Goal: Communication & Community: Answer question/provide support

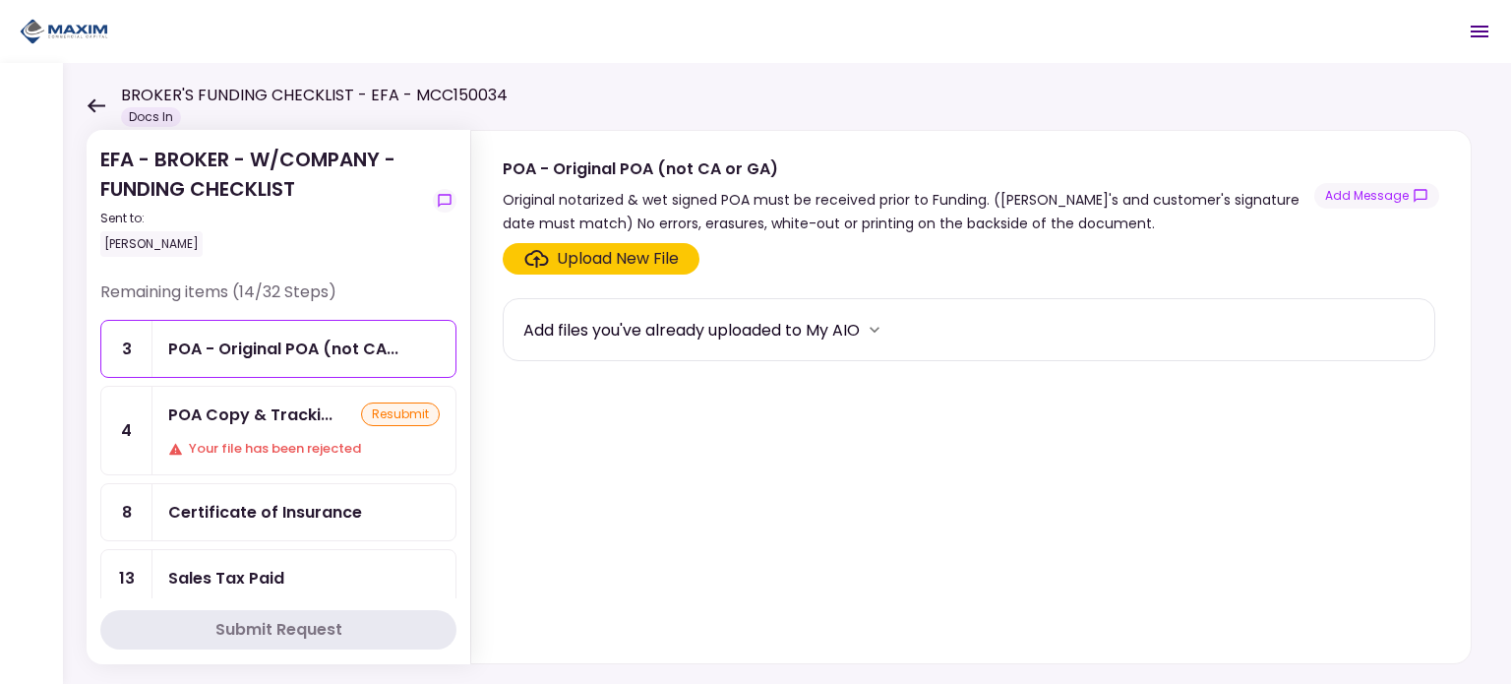
scroll to position [98, 0]
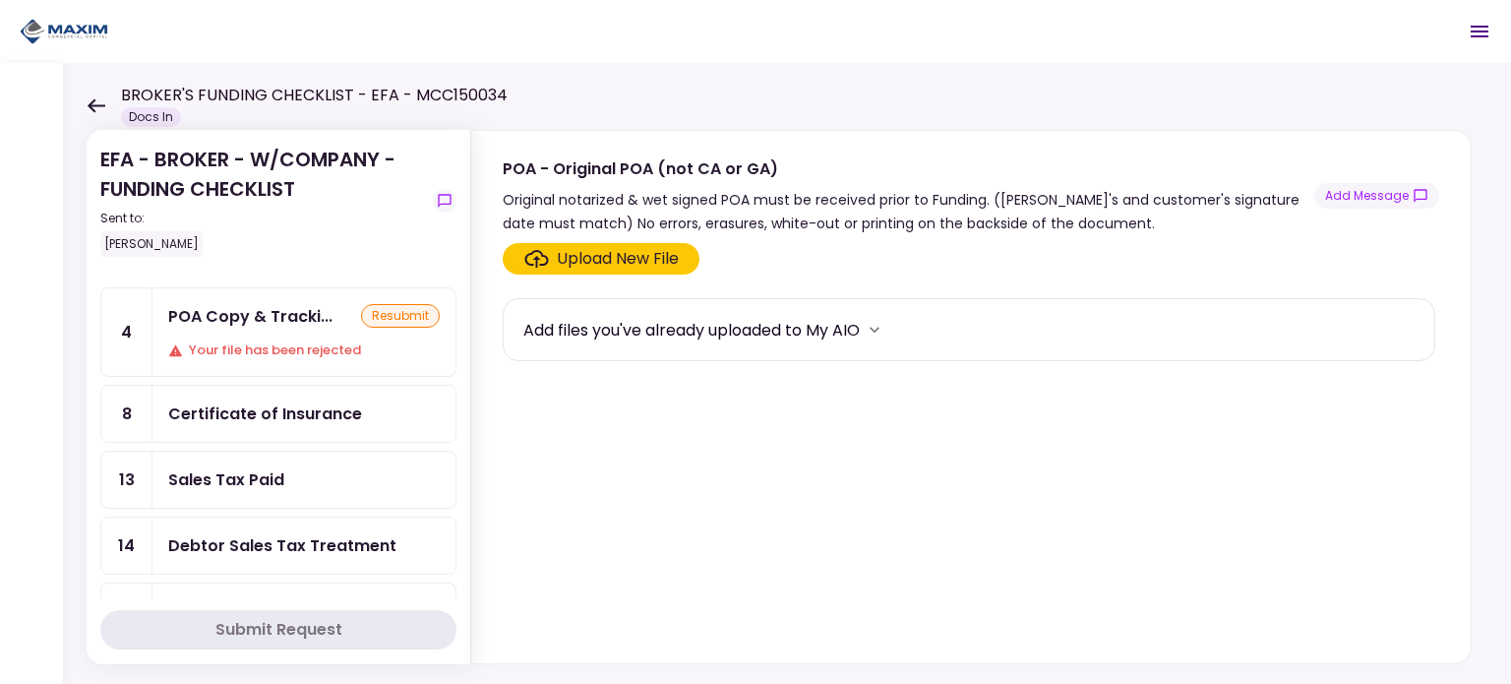
click at [278, 340] on div "Your file has been rejected" at bounding box center [304, 350] width 272 height 20
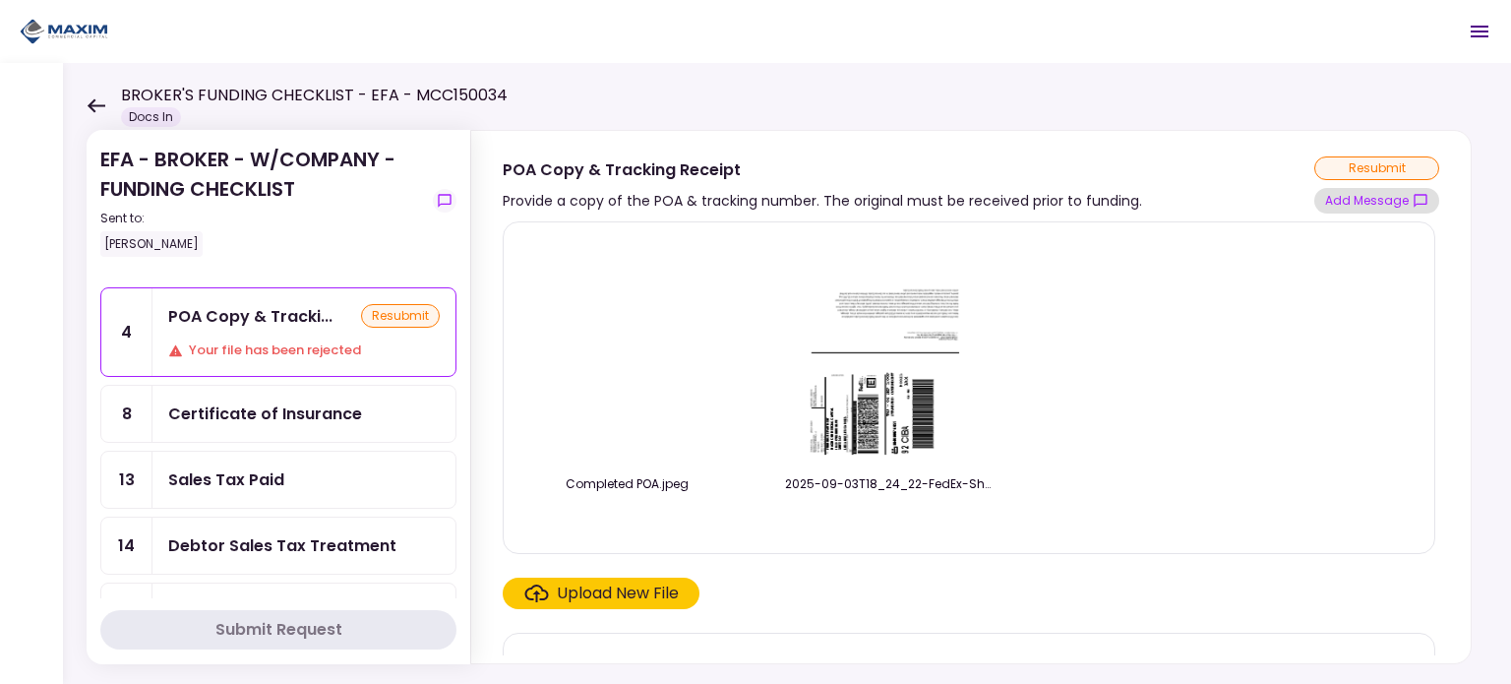
click at [1391, 197] on button "Add Message" at bounding box center [1377, 201] width 125 height 26
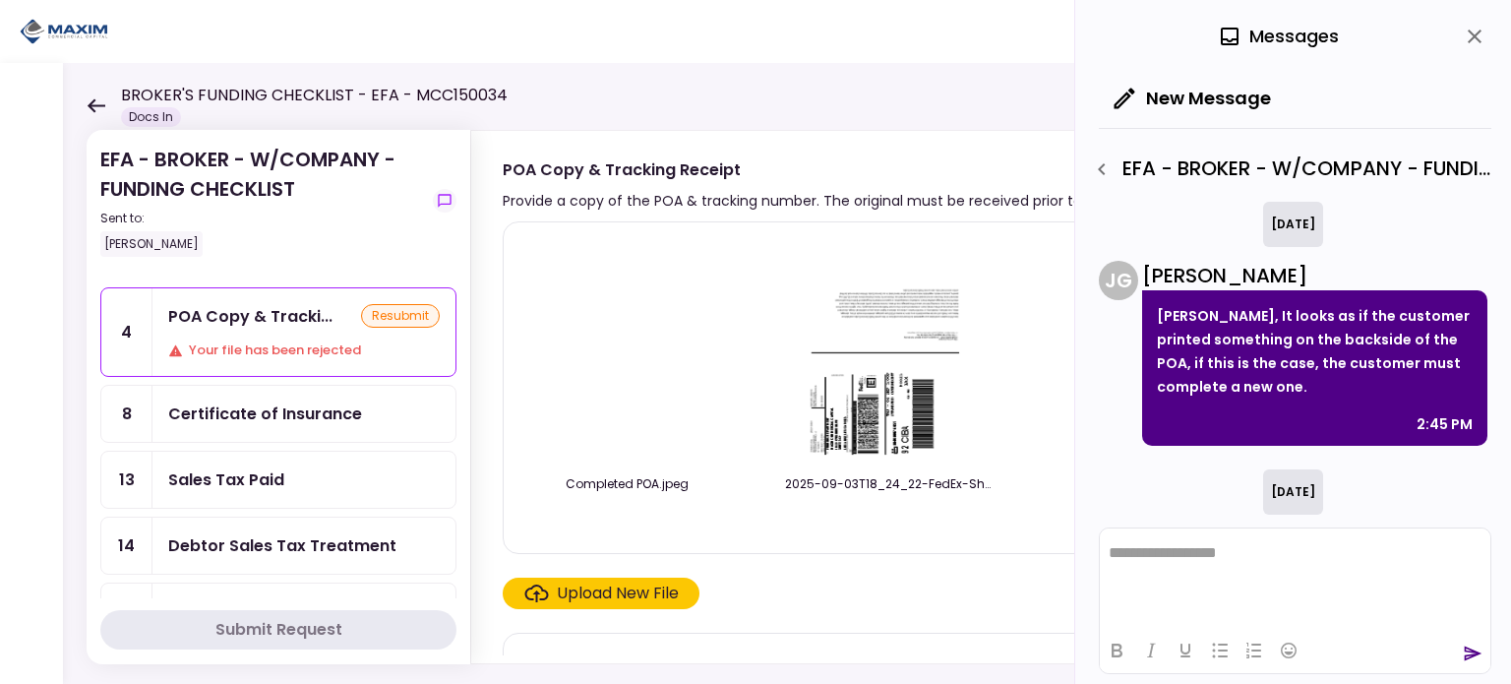
scroll to position [157, 0]
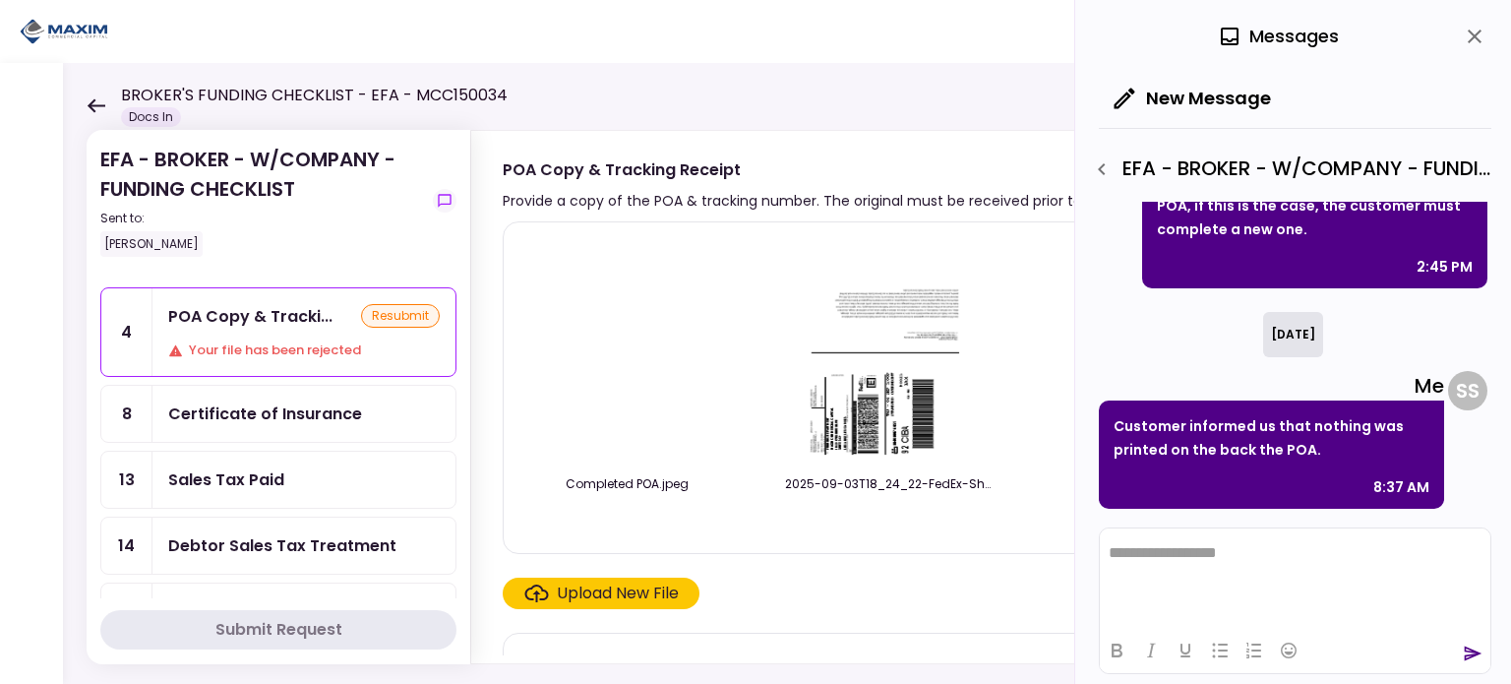
click at [1189, 564] on html "**********" at bounding box center [1295, 552] width 391 height 49
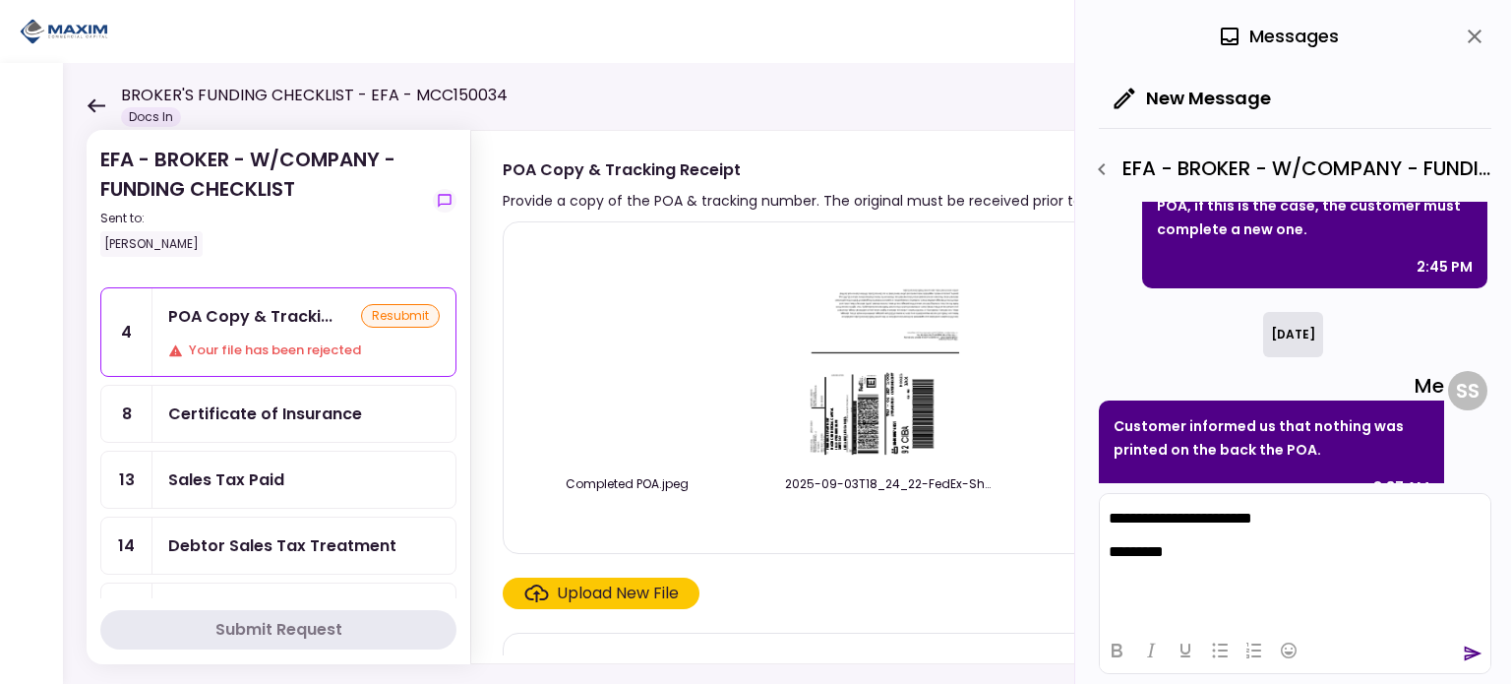
click at [1472, 660] on icon "send" at bounding box center [1473, 654] width 20 height 20
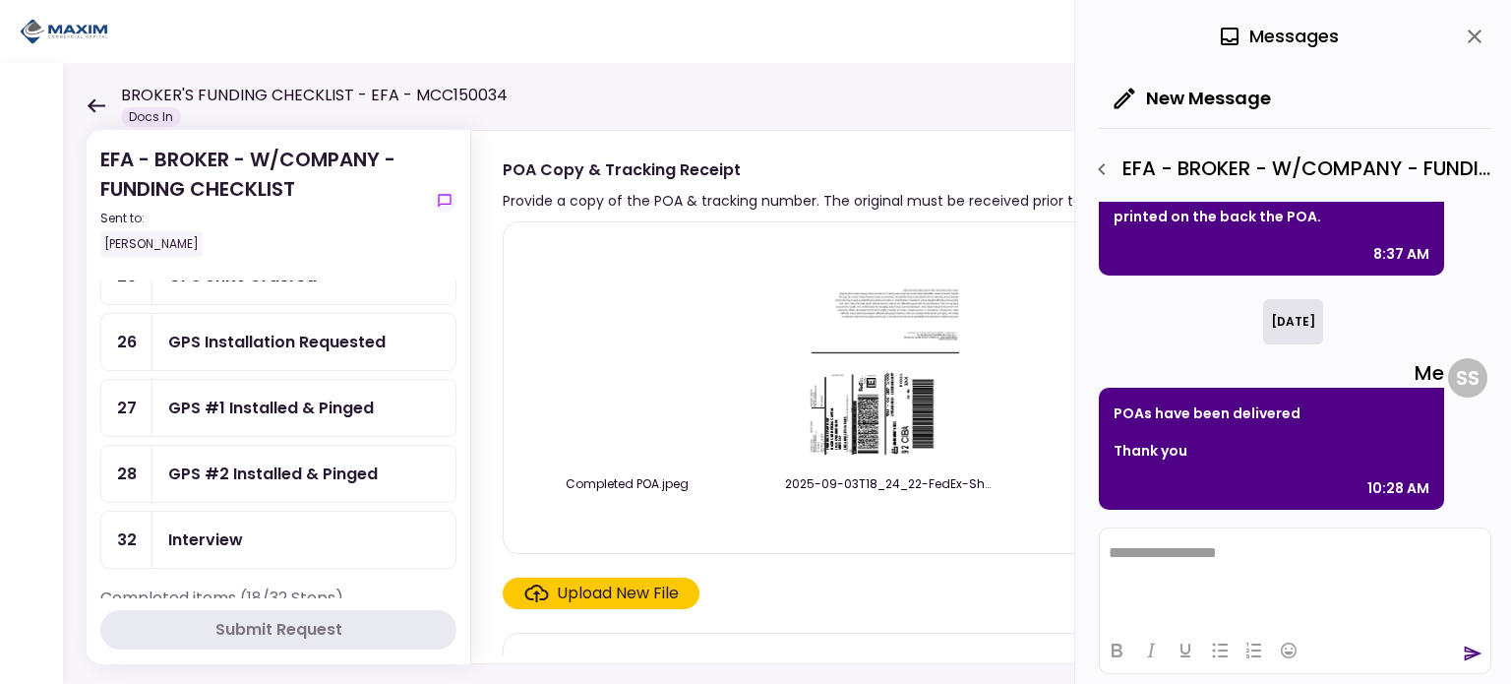
scroll to position [689, 0]
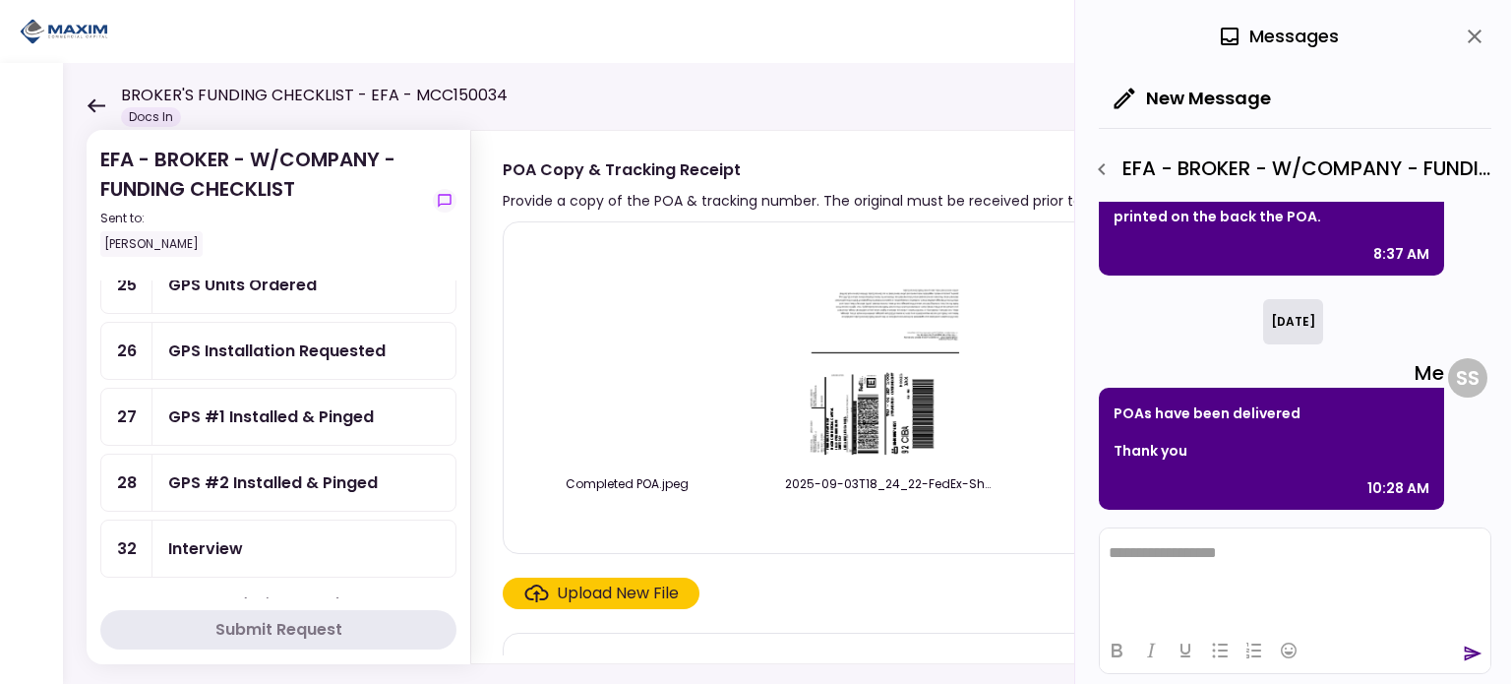
click at [273, 339] on div "GPS Installation Requested" at bounding box center [276, 350] width 217 height 25
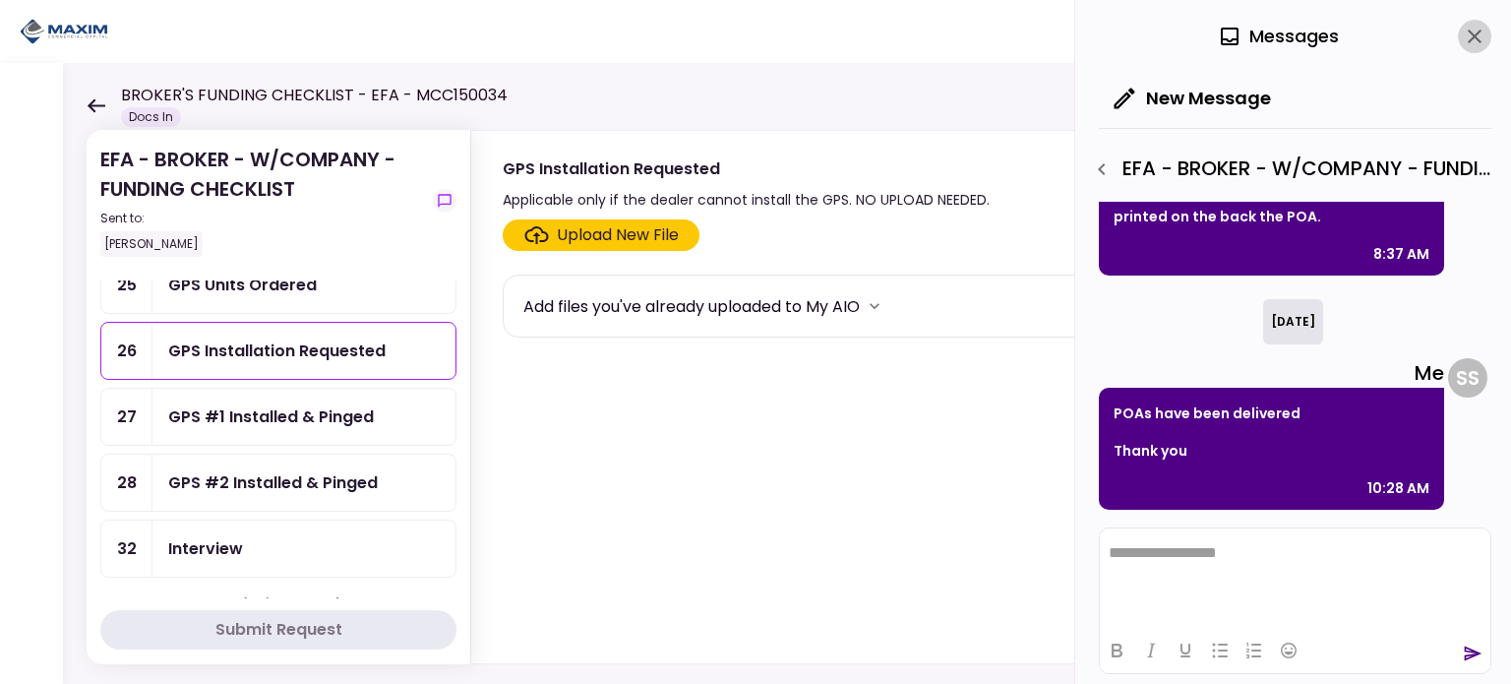
click at [1480, 35] on icon "close" at bounding box center [1475, 37] width 24 height 24
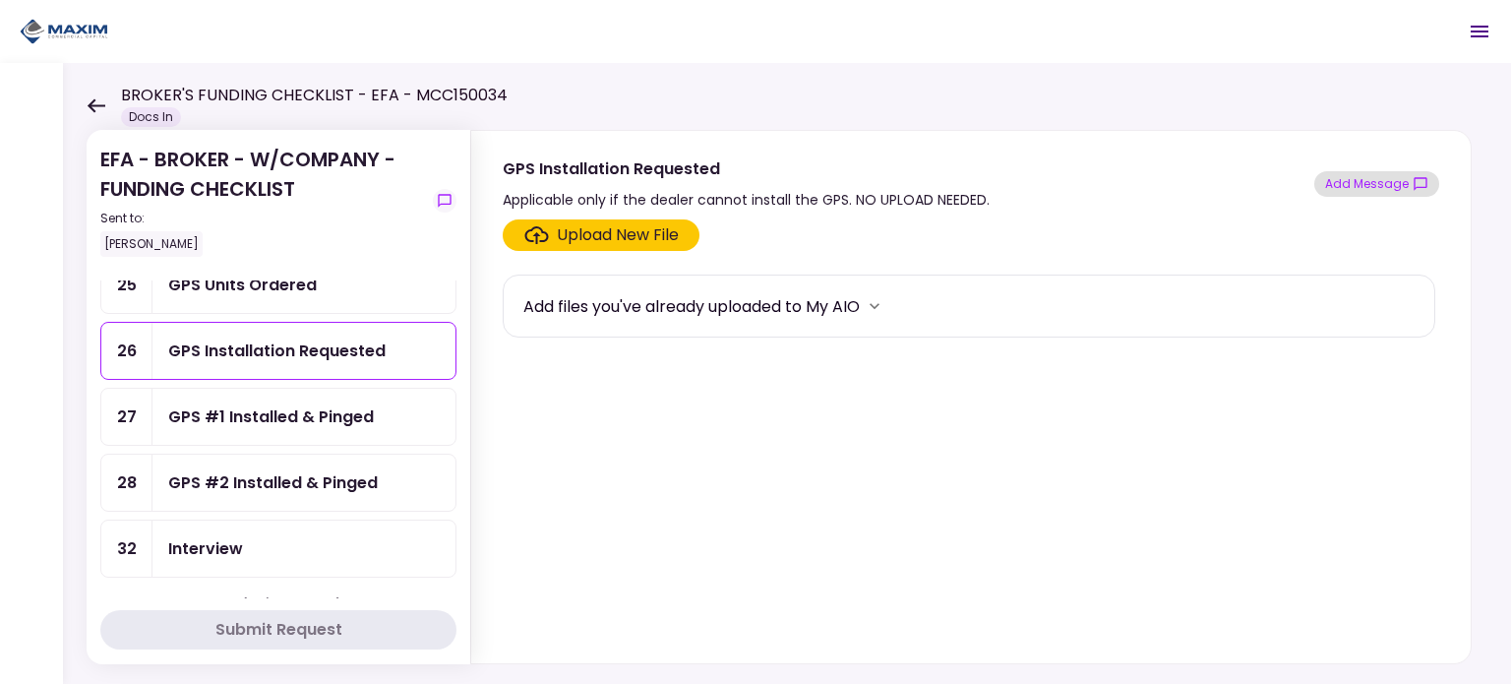
click at [1379, 188] on button "Add Message" at bounding box center [1377, 184] width 125 height 26
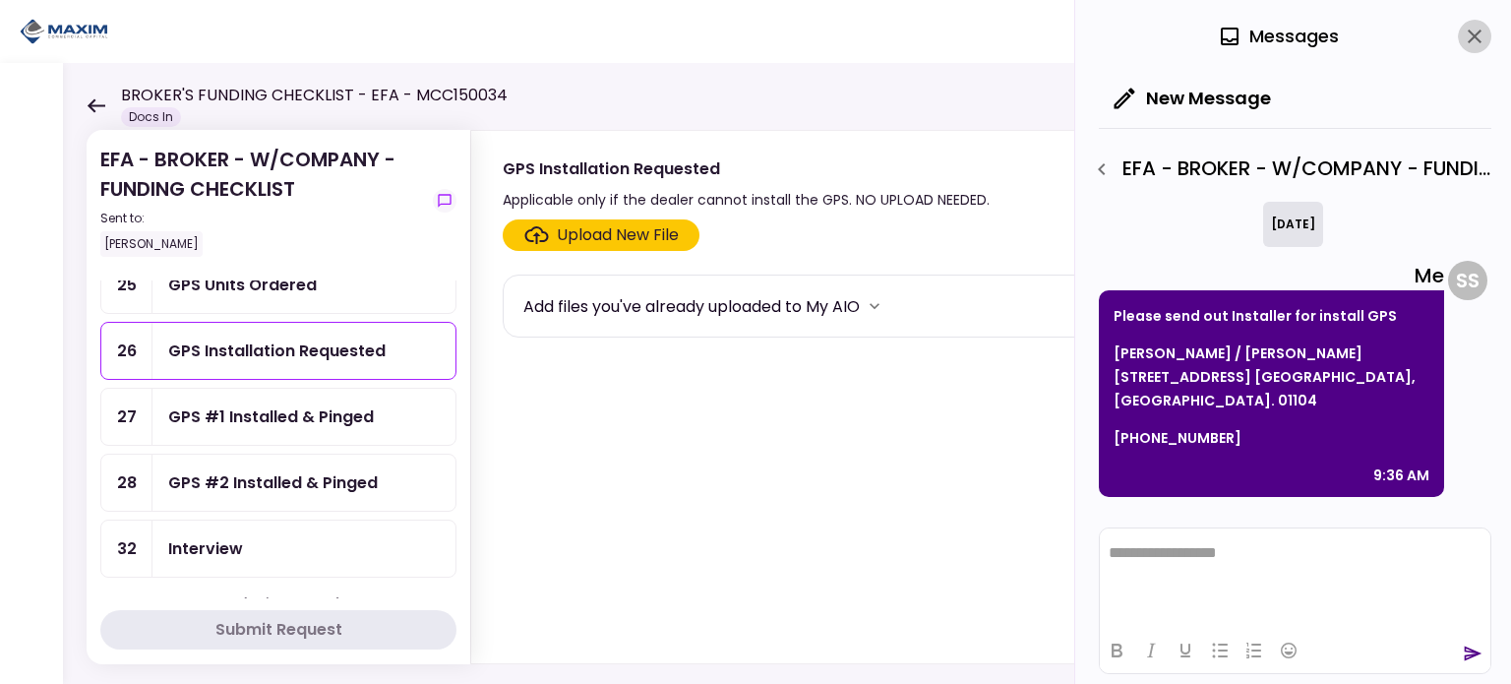
click at [1477, 43] on icon "close" at bounding box center [1475, 37] width 24 height 24
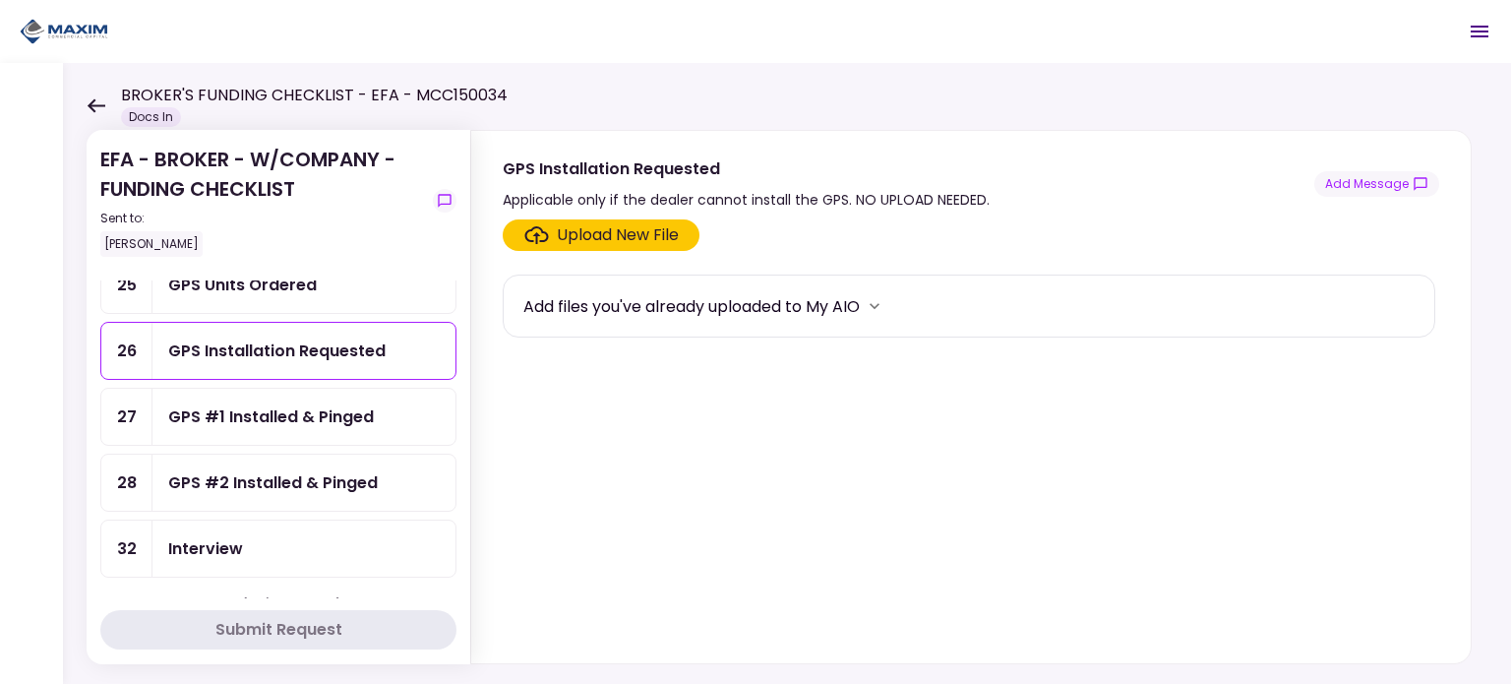
click at [272, 344] on div "GPS Installation Requested" at bounding box center [276, 350] width 217 height 25
click at [1358, 188] on button "Add Message" at bounding box center [1377, 184] width 125 height 26
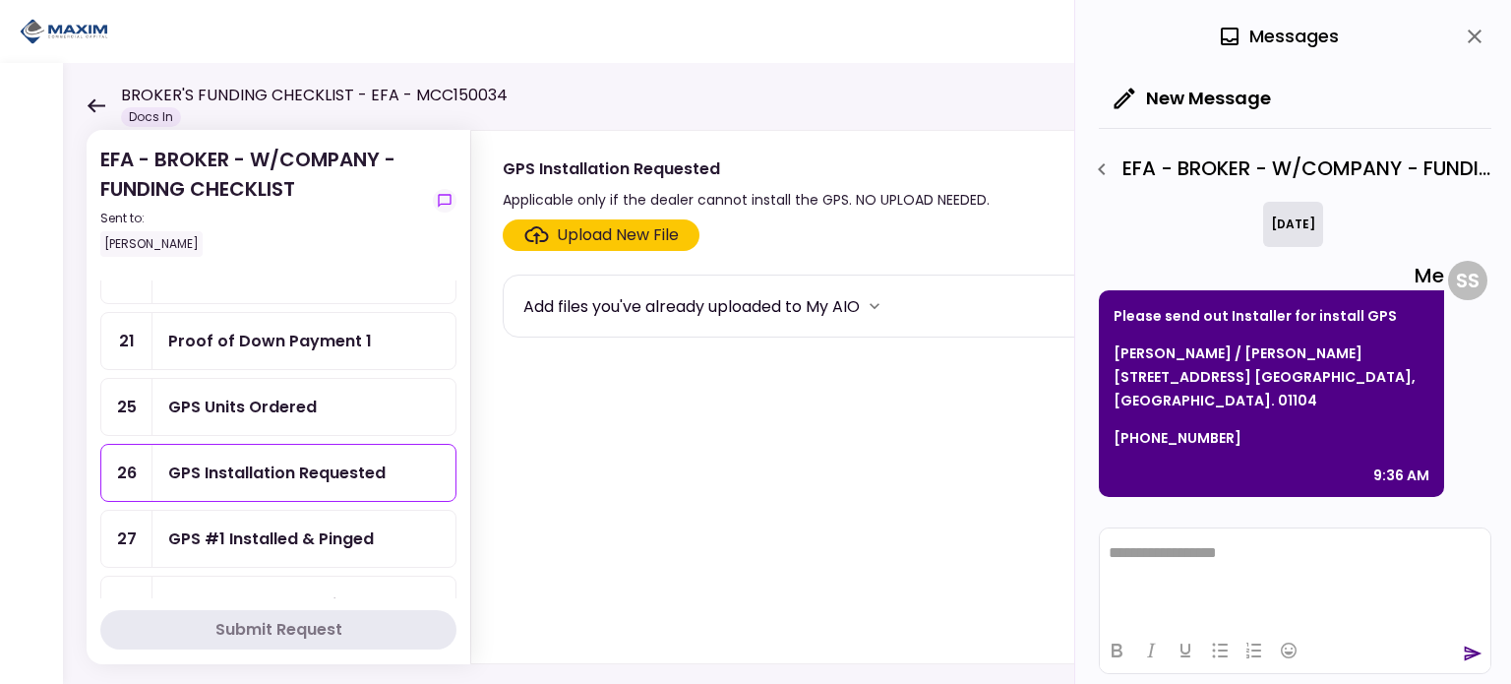
scroll to position [98, 0]
